Goal: Task Accomplishment & Management: Use online tool/utility

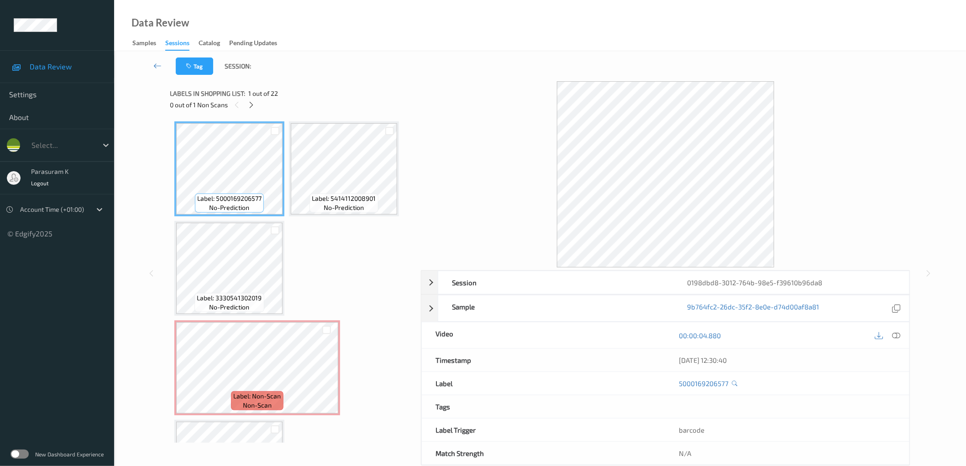
click at [350, 94] on div "Labels in shopping list: 1 out of 22" at bounding box center [292, 93] width 245 height 11
click at [248, 105] on icon at bounding box center [251, 105] width 8 height 8
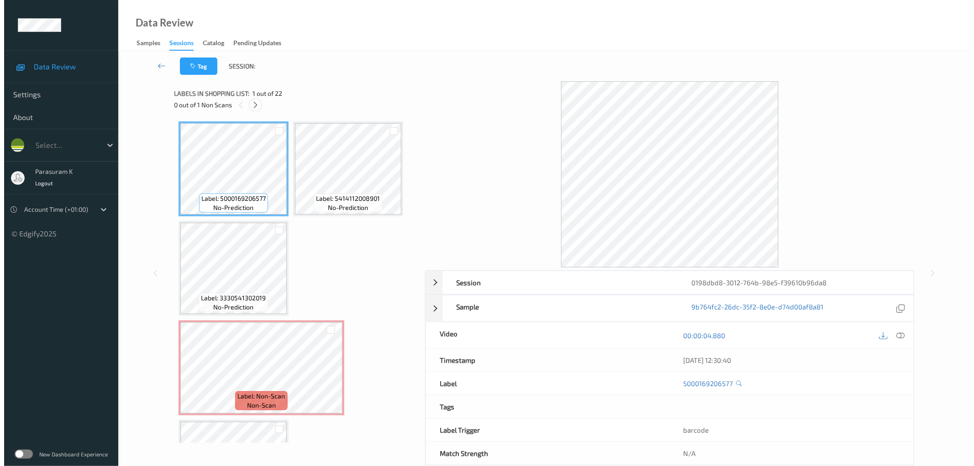
scroll to position [103, 0]
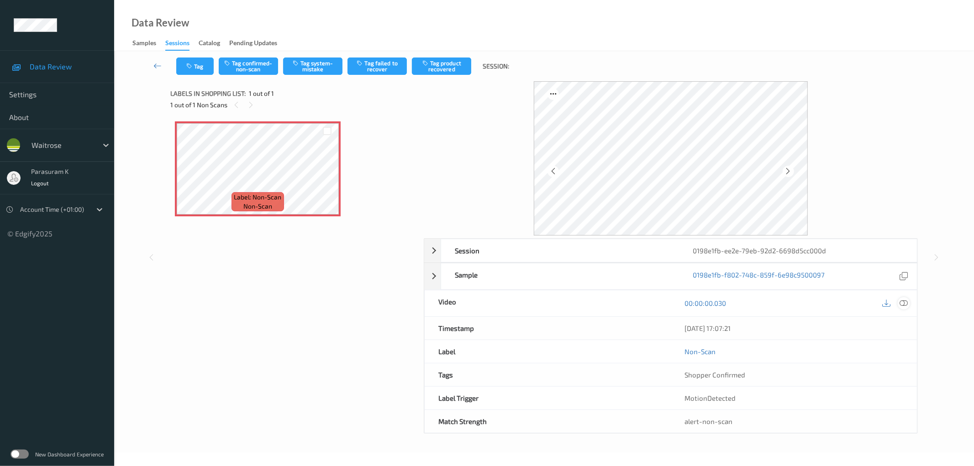
click at [902, 300] on icon at bounding box center [904, 303] width 8 height 8
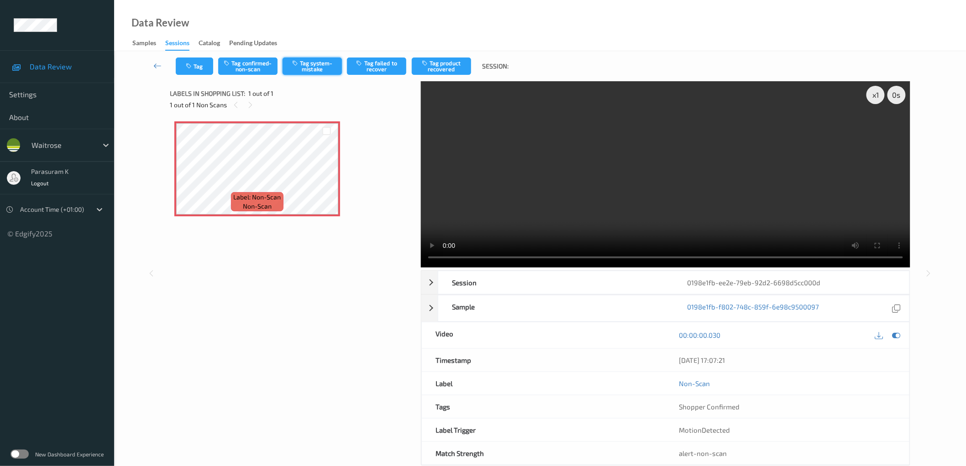
click at [317, 58] on button "Tag system-mistake" at bounding box center [312, 66] width 59 height 17
